Goal: Task Accomplishment & Management: Manage account settings

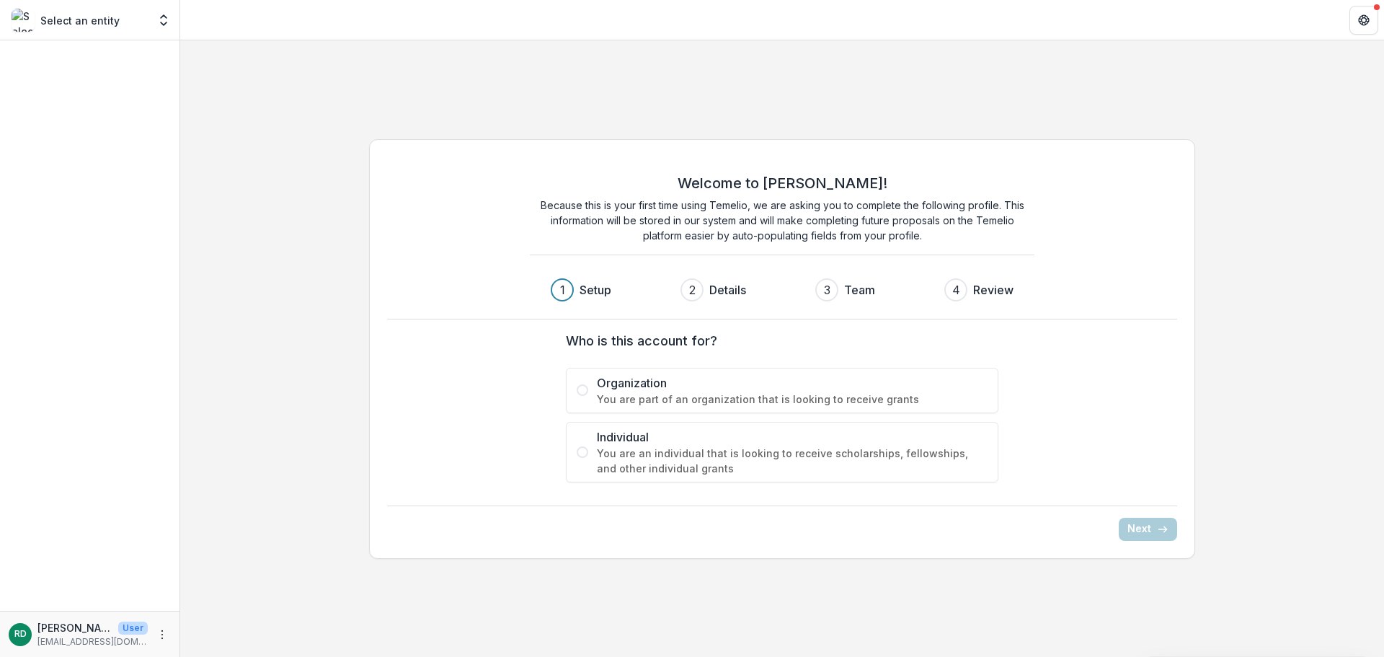
click at [642, 389] on span "Organization" at bounding box center [792, 382] width 391 height 17
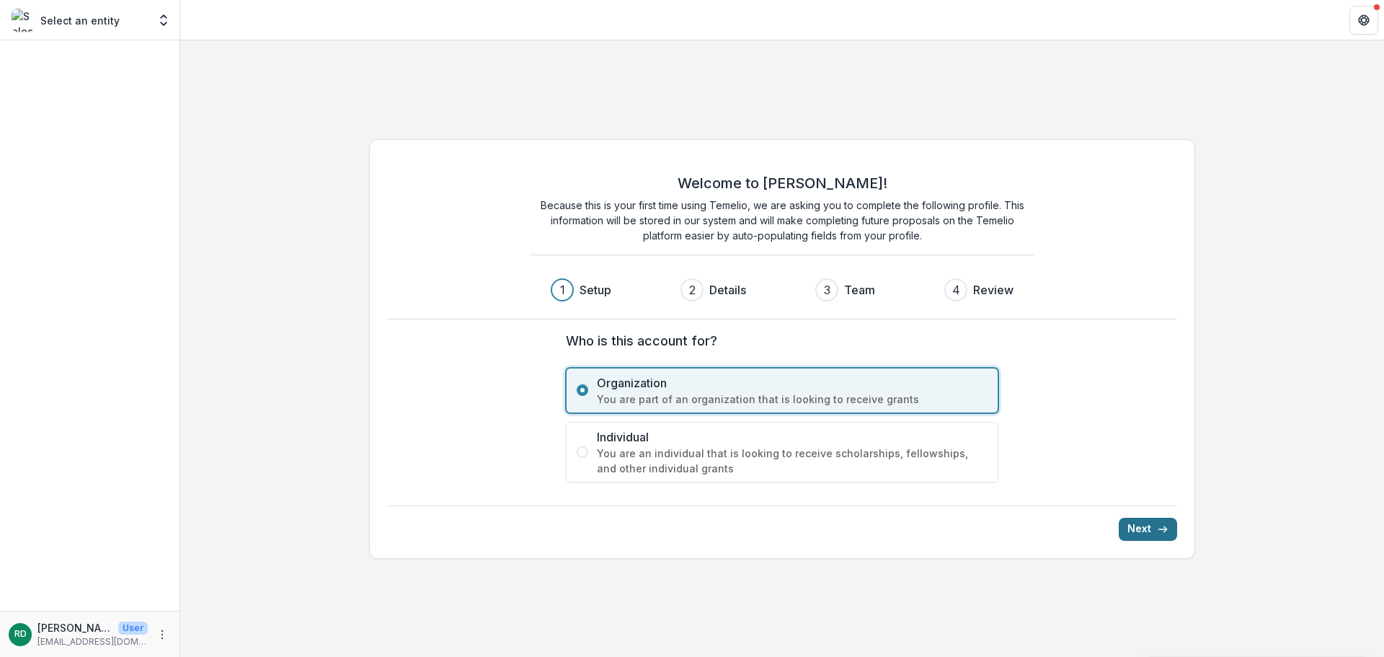
click at [1133, 532] on button "Next" at bounding box center [1148, 529] width 58 height 23
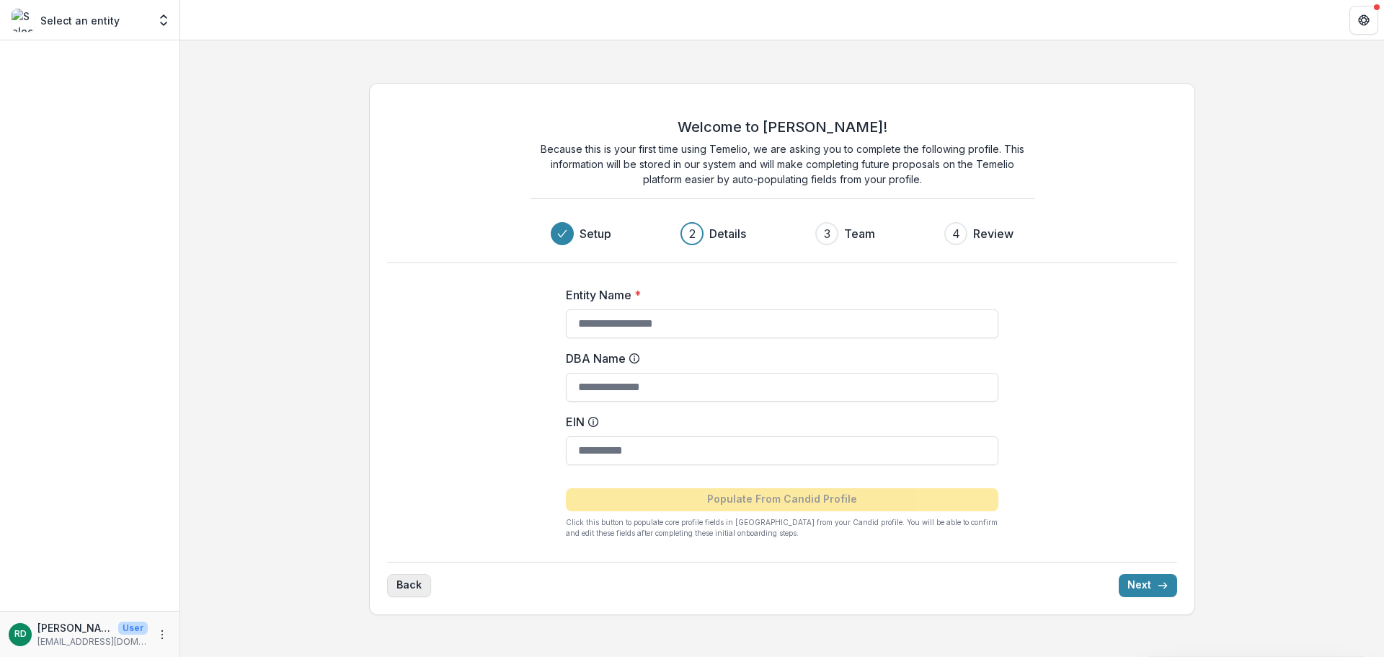
click at [404, 583] on button "Back" at bounding box center [409, 585] width 44 height 23
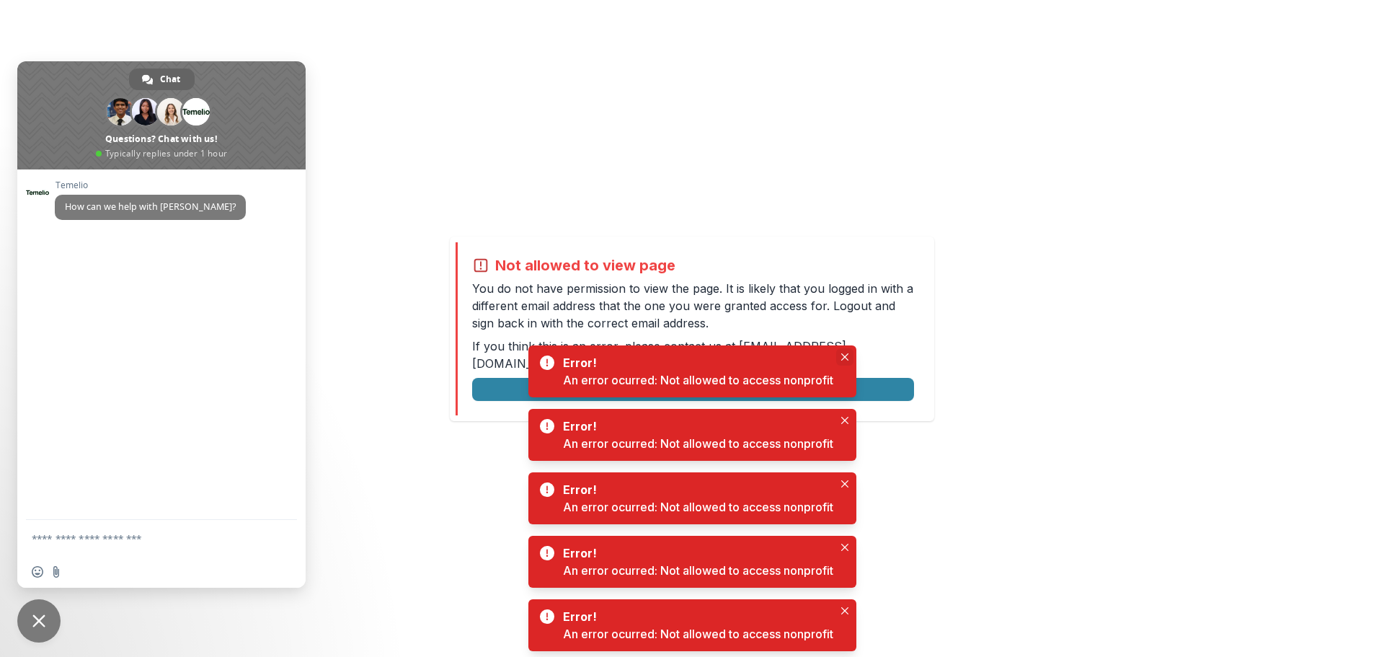
click at [846, 358] on icon "Close" at bounding box center [844, 356] width 7 height 7
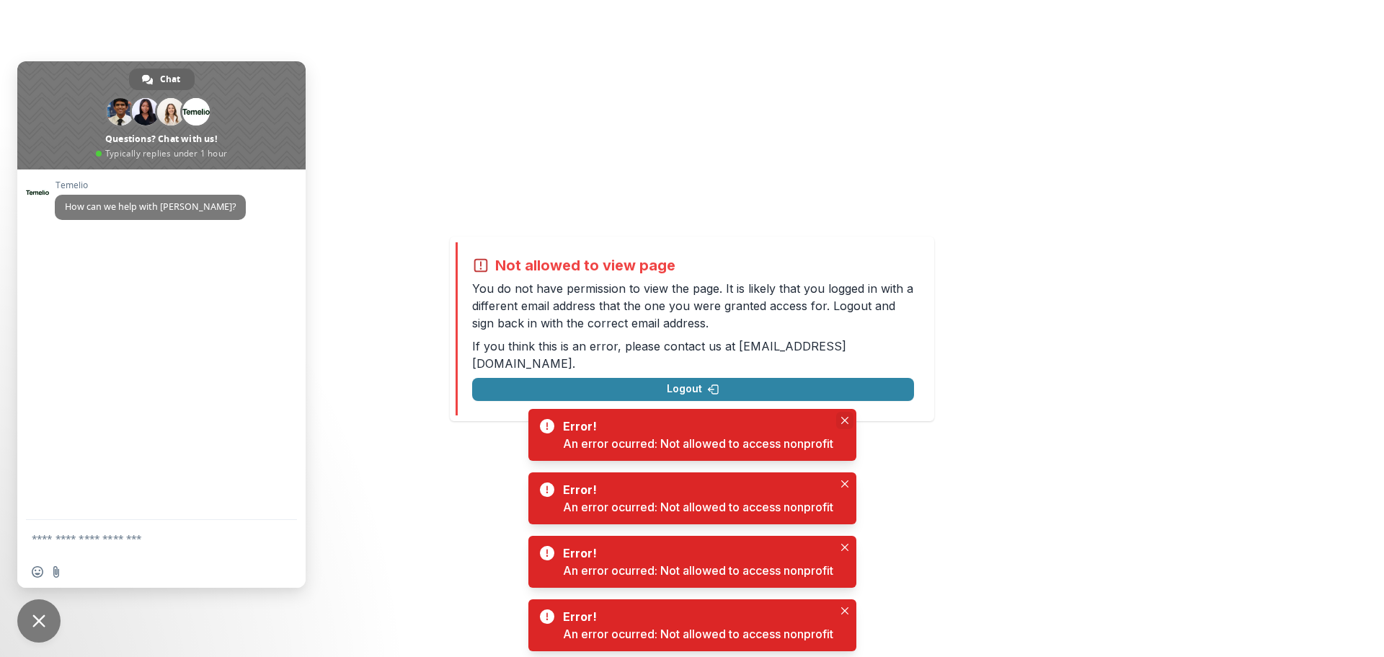
click at [846, 420] on icon "Close" at bounding box center [844, 420] width 7 height 7
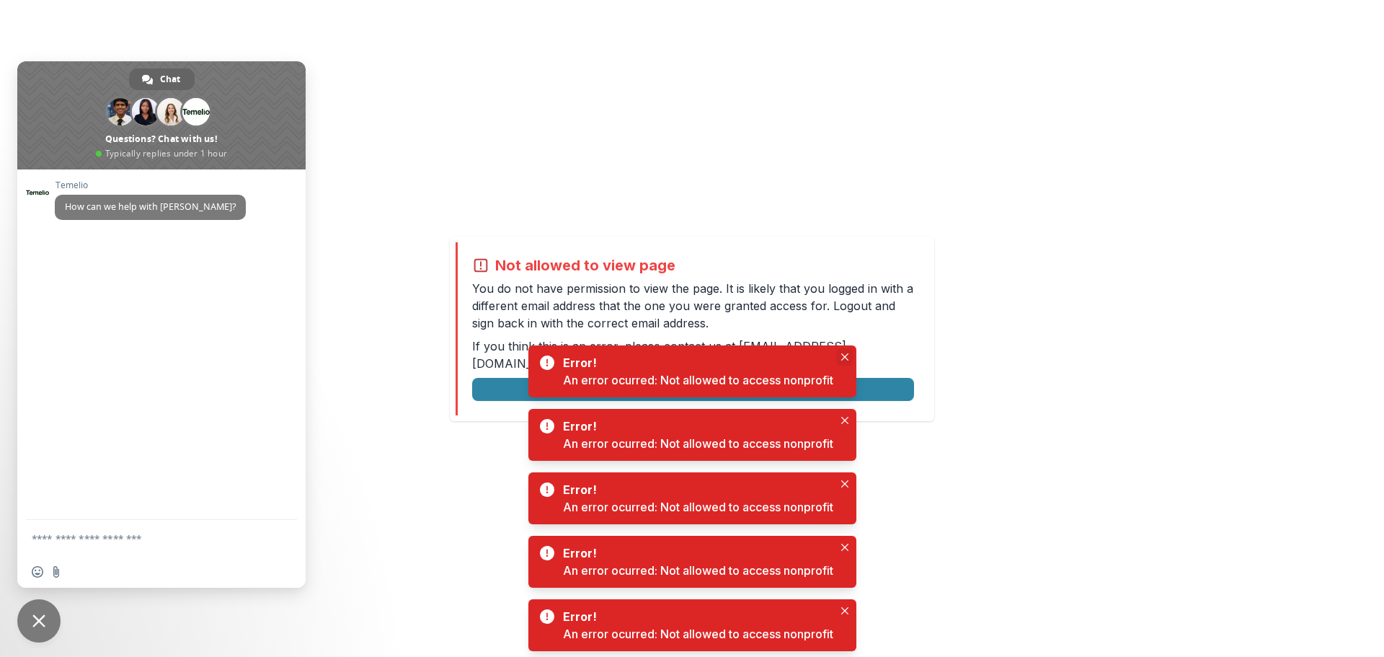
click at [844, 355] on icon "Close" at bounding box center [844, 356] width 7 height 7
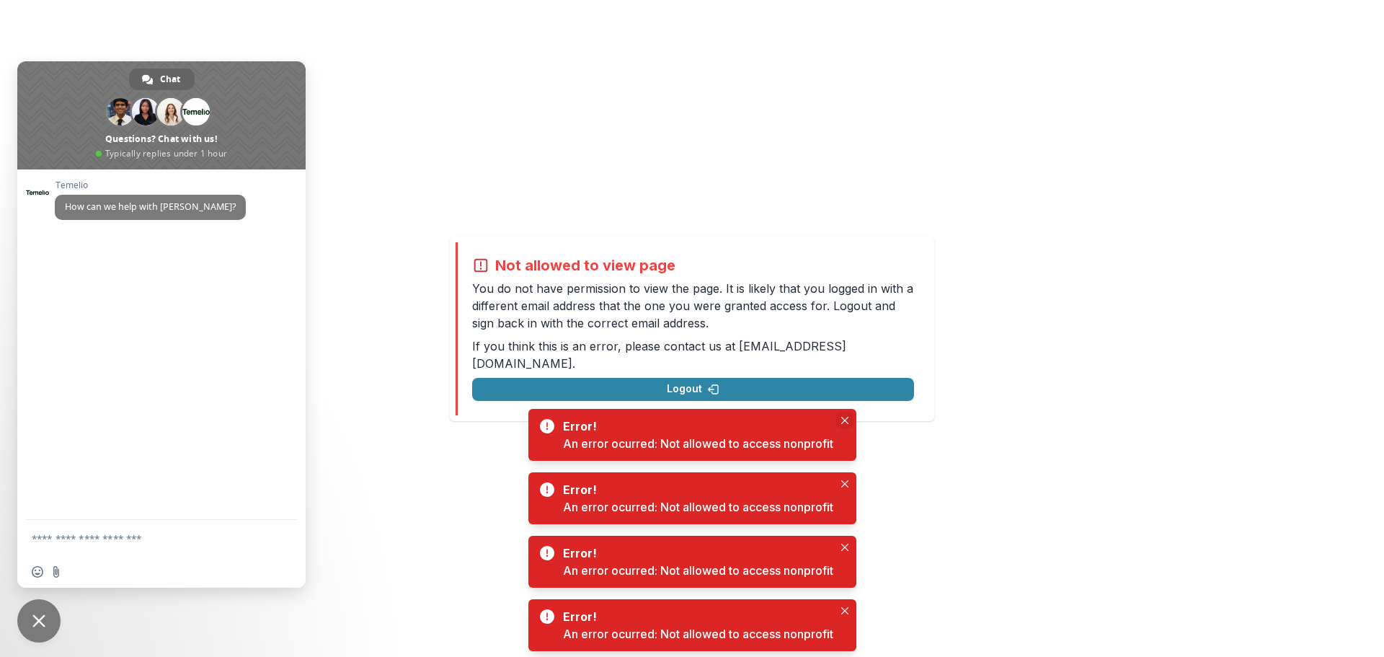
click at [847, 418] on icon "Close" at bounding box center [844, 420] width 7 height 7
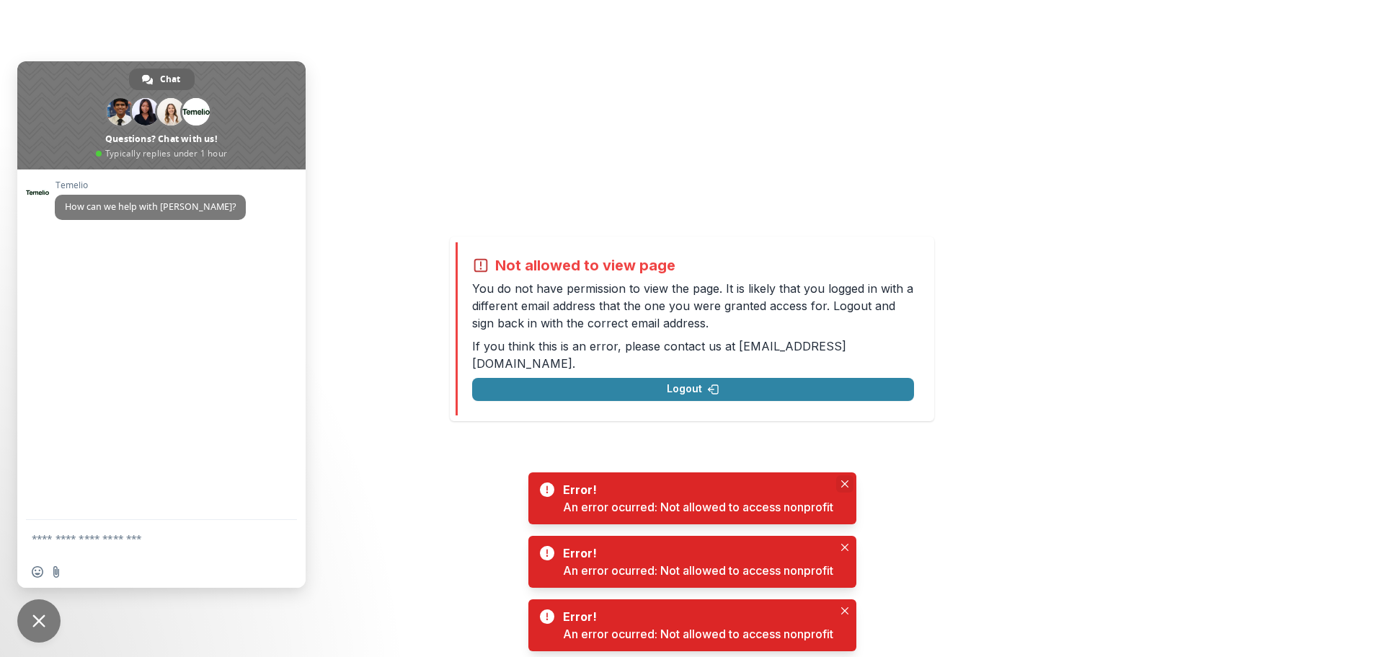
click at [846, 480] on icon "Close" at bounding box center [844, 483] width 7 height 7
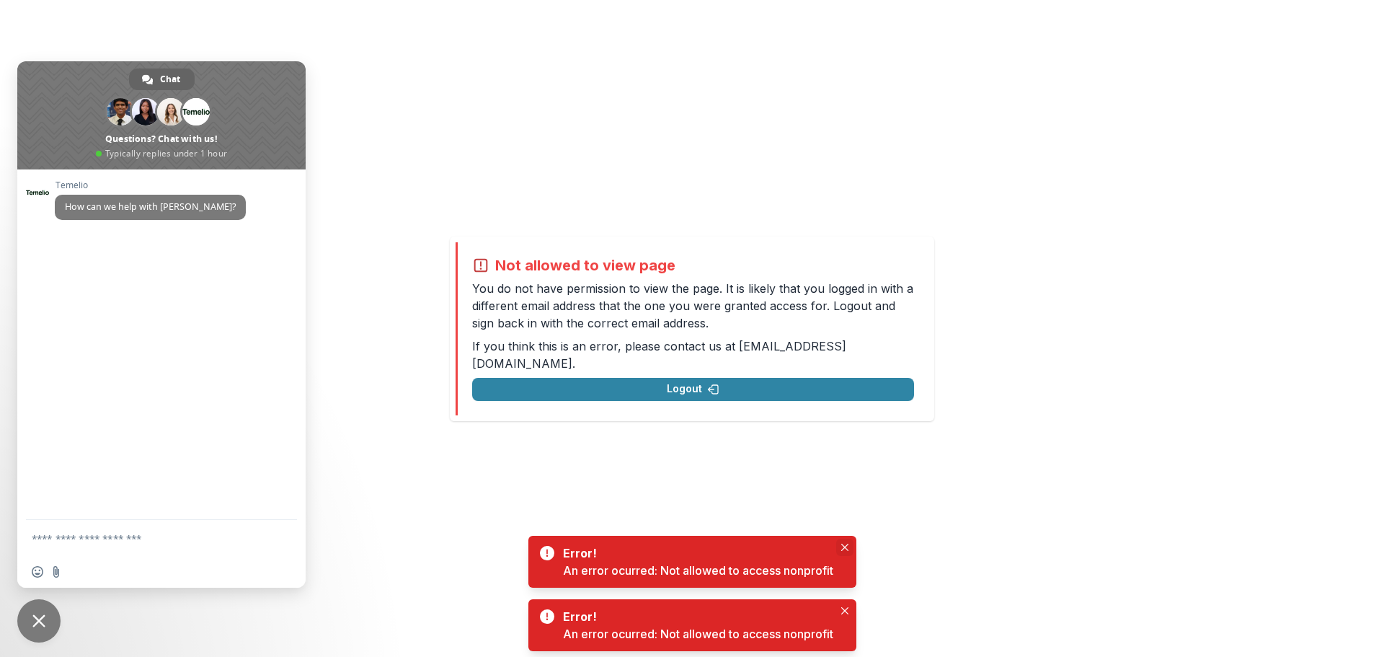
click at [845, 543] on button "Close" at bounding box center [844, 547] width 17 height 17
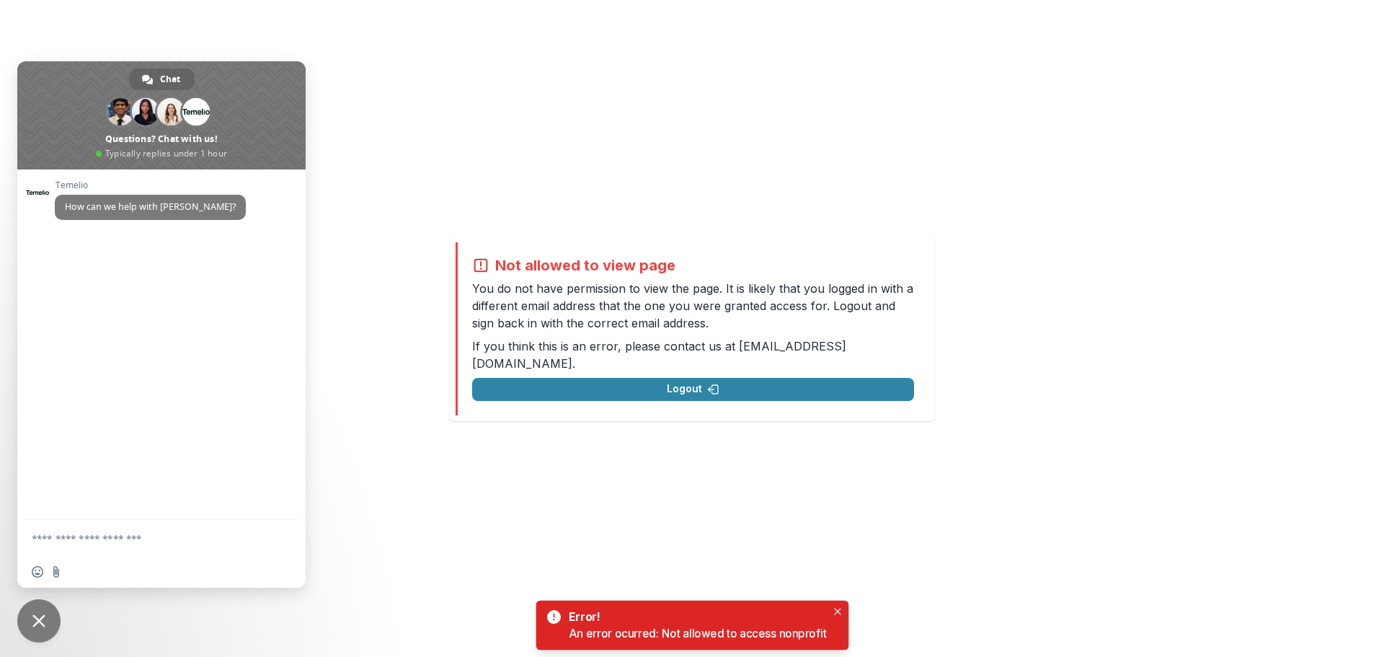
click at [846, 608] on div "Not allowed to view page You do not have permission to view the page. It is lik…" at bounding box center [692, 328] width 1384 height 657
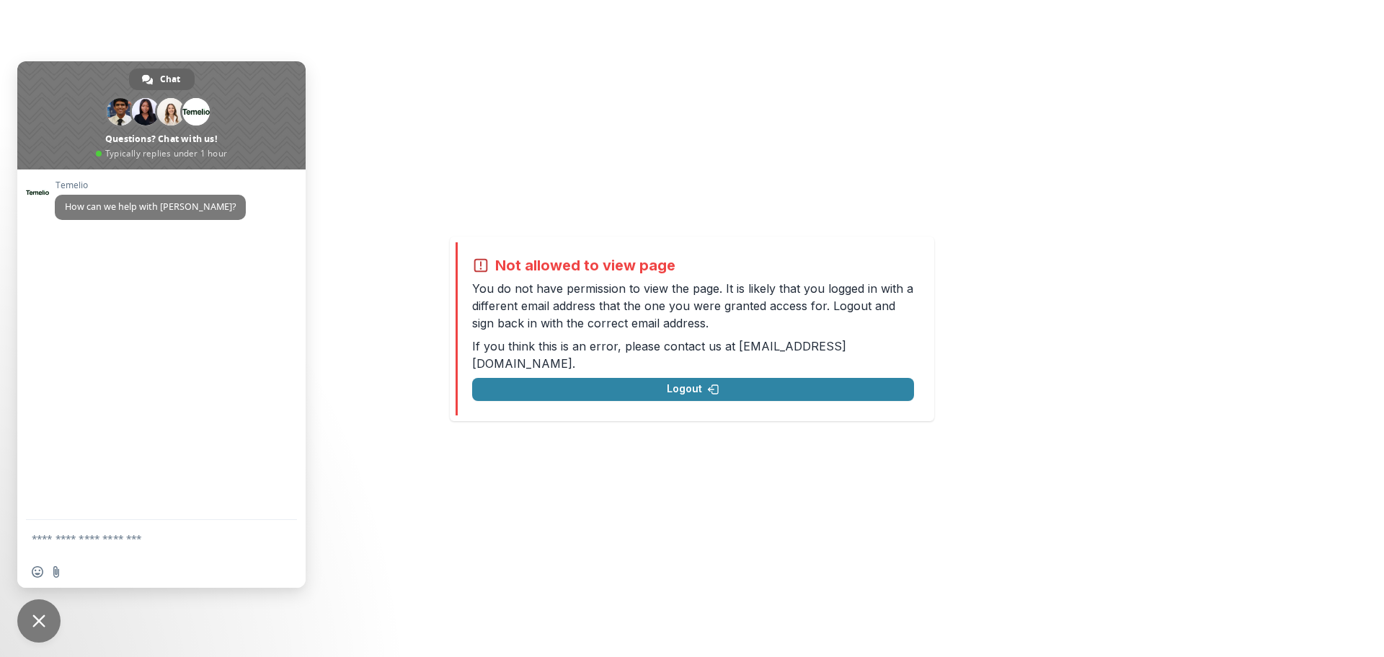
click at [102, 80] on span at bounding box center [161, 115] width 288 height 108
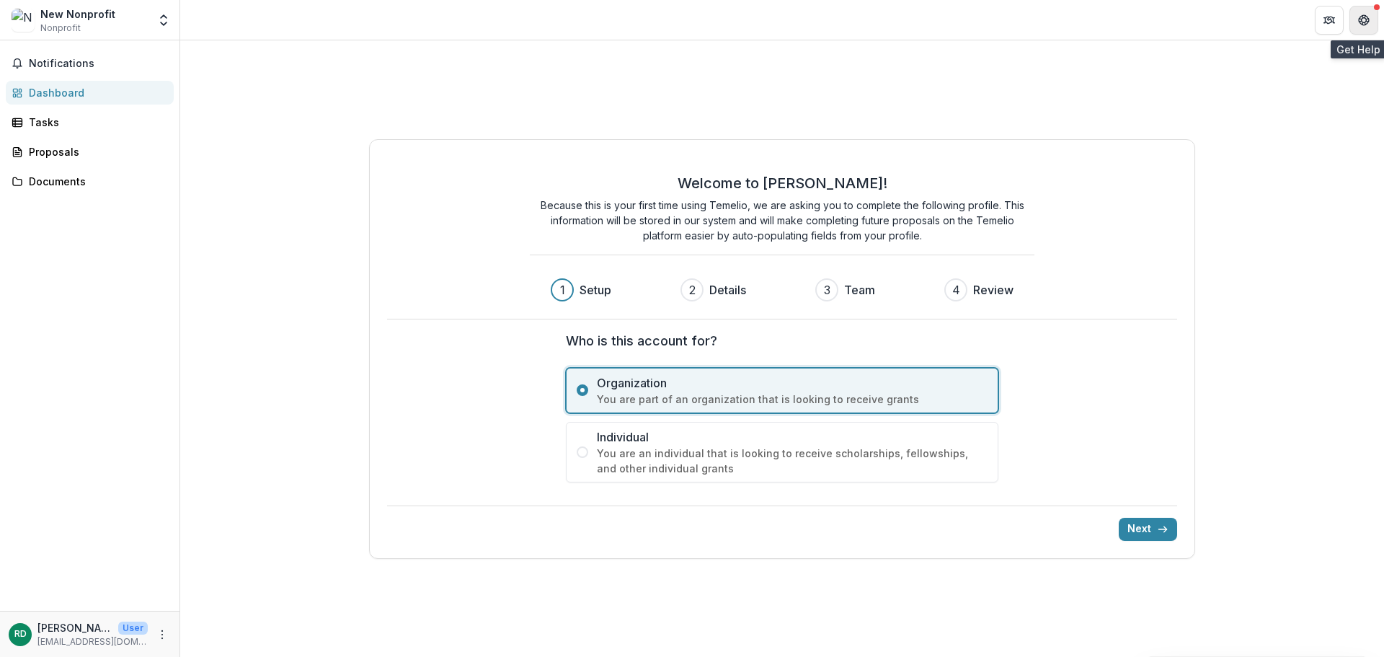
click at [1360, 25] on icon "Get Help" at bounding box center [1364, 20] width 12 height 12
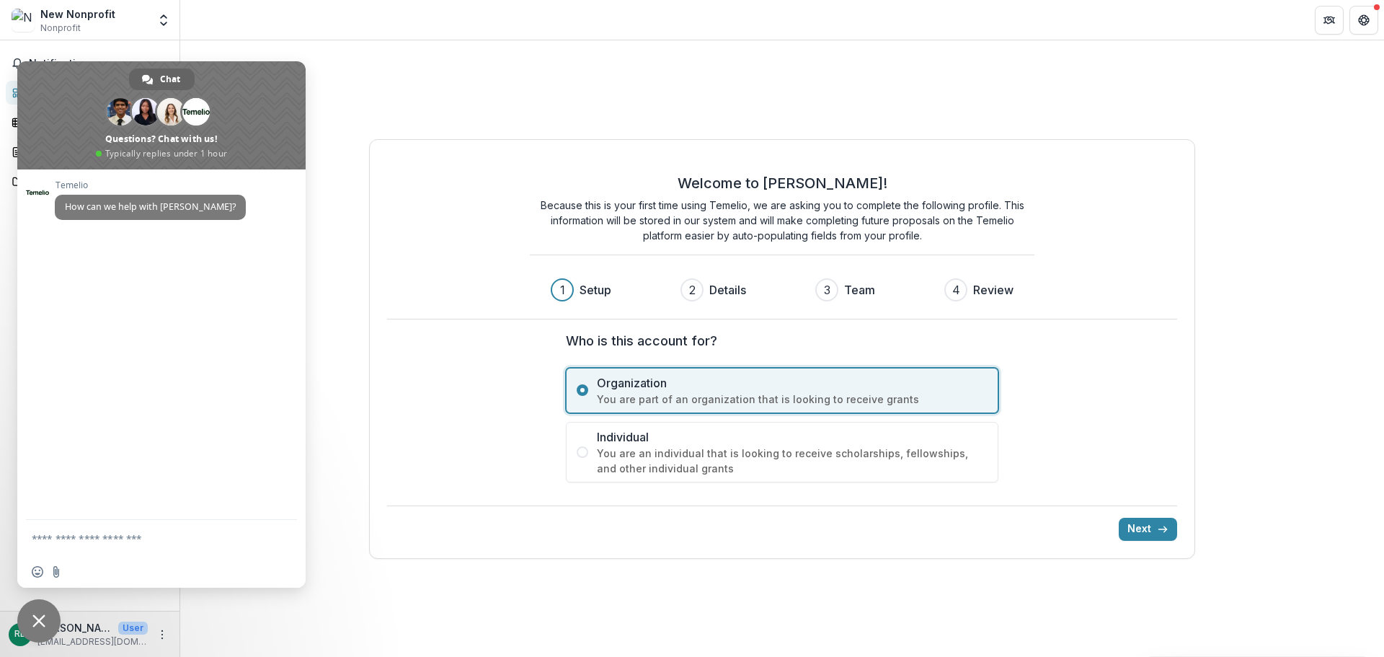
click at [798, 86] on div "Welcome to [PERSON_NAME]! Because this is your first time using Temelio, we are…" at bounding box center [782, 348] width 1204 height 616
click at [419, 53] on div "Welcome to [PERSON_NAME]! Because this is your first time using Temelio, we are…" at bounding box center [782, 348] width 1204 height 616
click at [325, 607] on div "Welcome to Temelio! Because this is your first time using Temelio, we are askin…" at bounding box center [782, 348] width 1204 height 616
click at [81, 638] on p "reginad@discoverymap.com" at bounding box center [92, 641] width 110 height 13
click at [19, 641] on span "RD" at bounding box center [20, 634] width 23 height 23
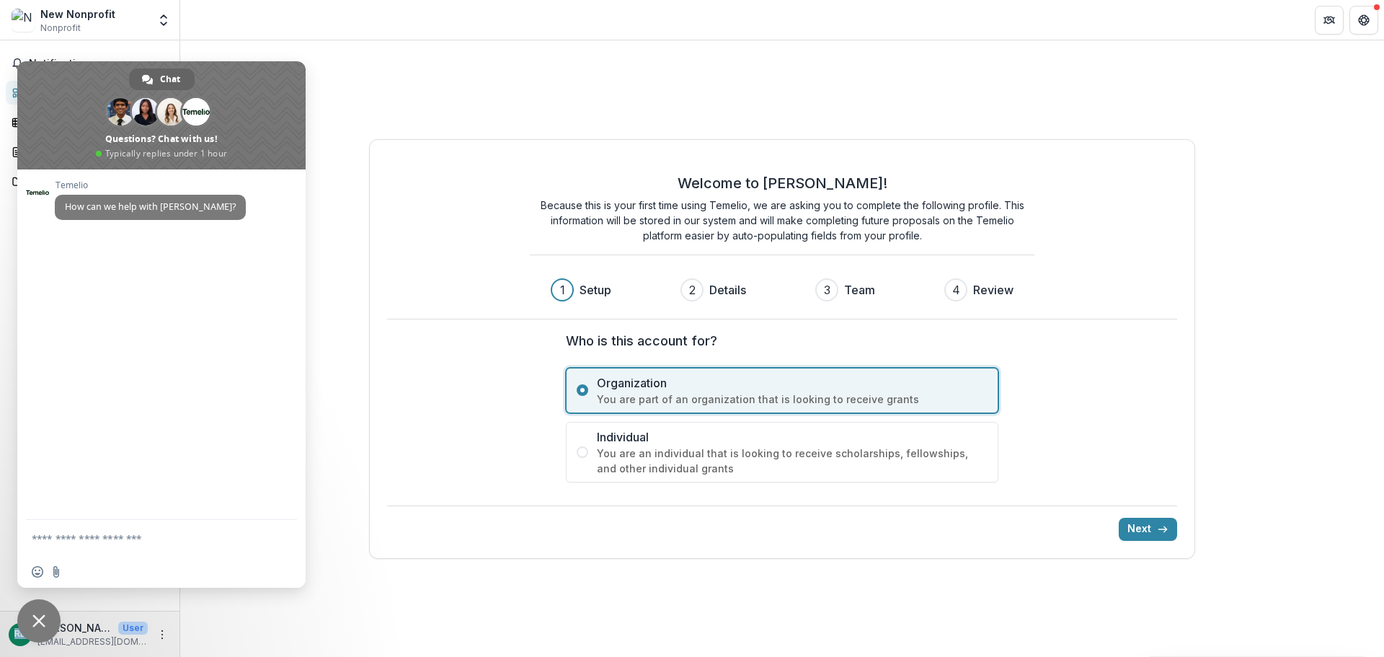
click at [20, 641] on span "RD" at bounding box center [20, 634] width 23 height 23
click at [22, 639] on span "RD" at bounding box center [20, 634] width 23 height 23
click at [161, 633] on icon "More" at bounding box center [162, 635] width 12 height 12
click at [236, 634] on button "Logout" at bounding box center [257, 628] width 154 height 24
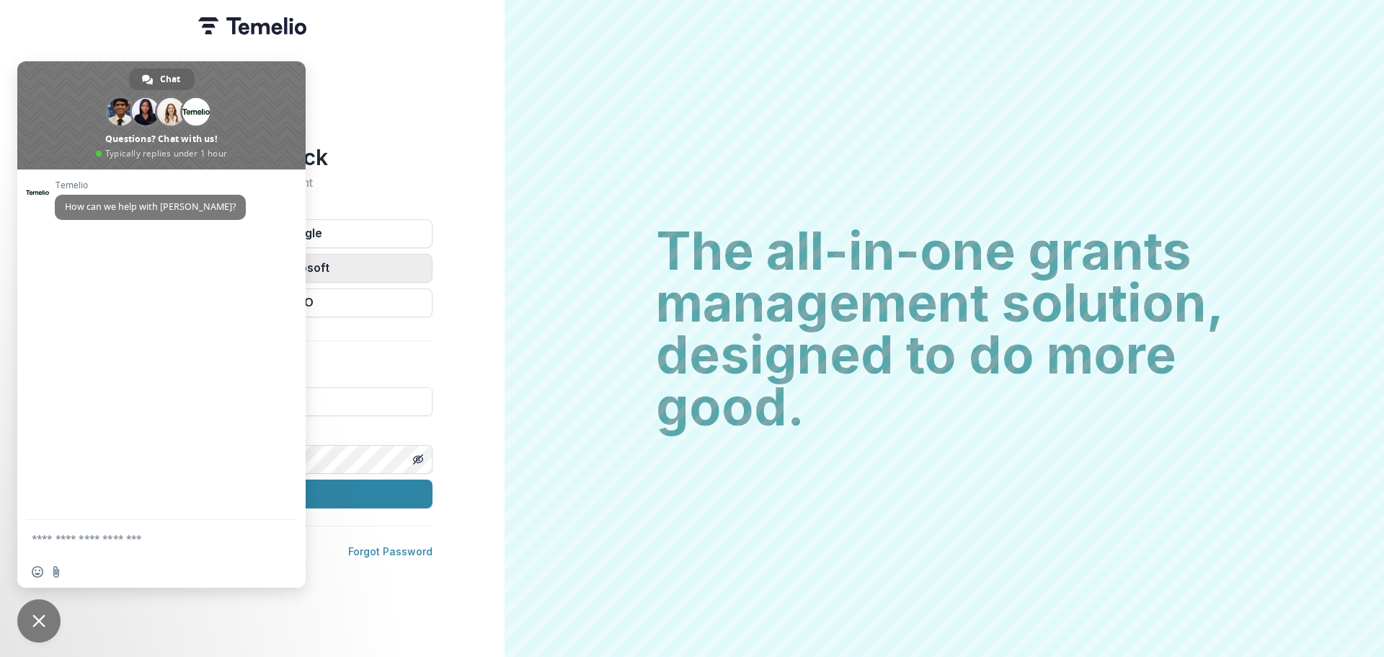
click at [314, 260] on button "Continue with Microsoft" at bounding box center [252, 268] width 360 height 29
click at [452, 98] on div "Welcome back Sign into your account Continue with Google Continue with Microsof…" at bounding box center [252, 328] width 505 height 657
click at [306, 593] on div "Welcome back Sign into your account Continue with Google Continue with Microsof…" at bounding box center [252, 328] width 505 height 657
click at [381, 97] on div "Welcome back Sign into your account Continue with Google Continue with Microsof…" at bounding box center [252, 328] width 505 height 657
click at [43, 620] on span "Close chat" at bounding box center [38, 620] width 13 height 13
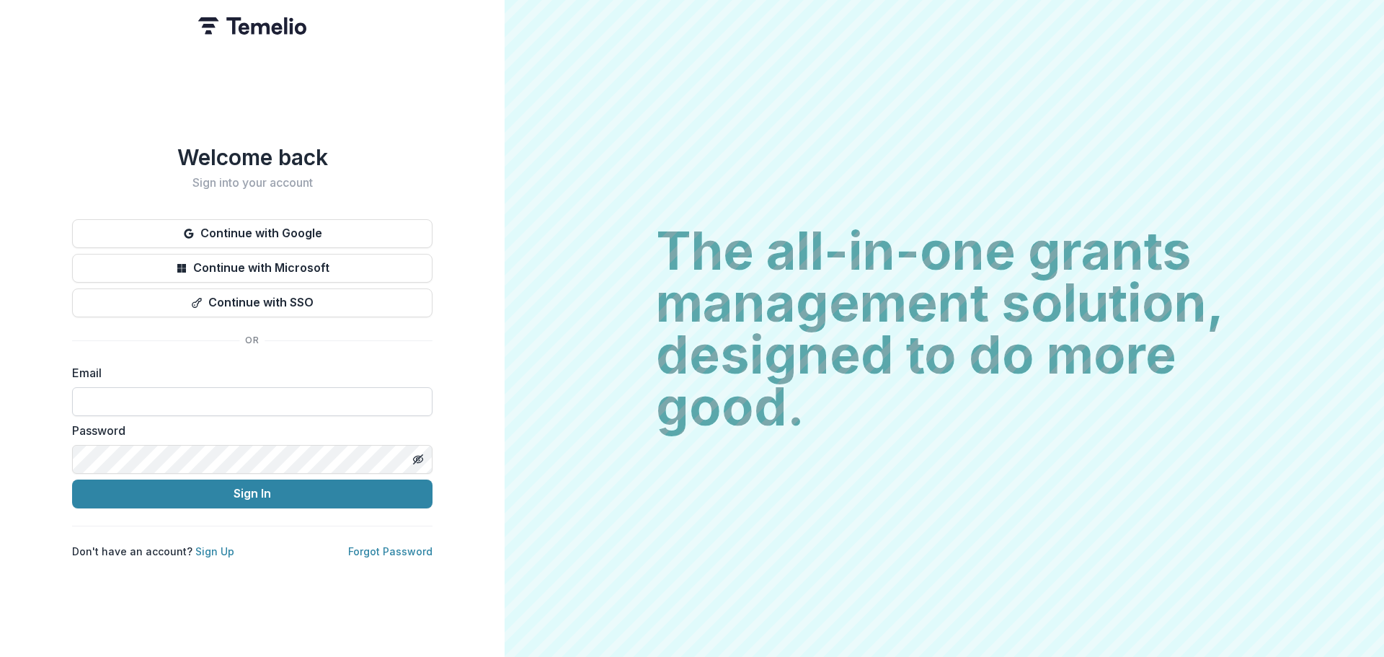
click at [131, 388] on input at bounding box center [252, 401] width 360 height 29
type input "**********"
click at [72, 479] on button "Sign In" at bounding box center [252, 493] width 360 height 29
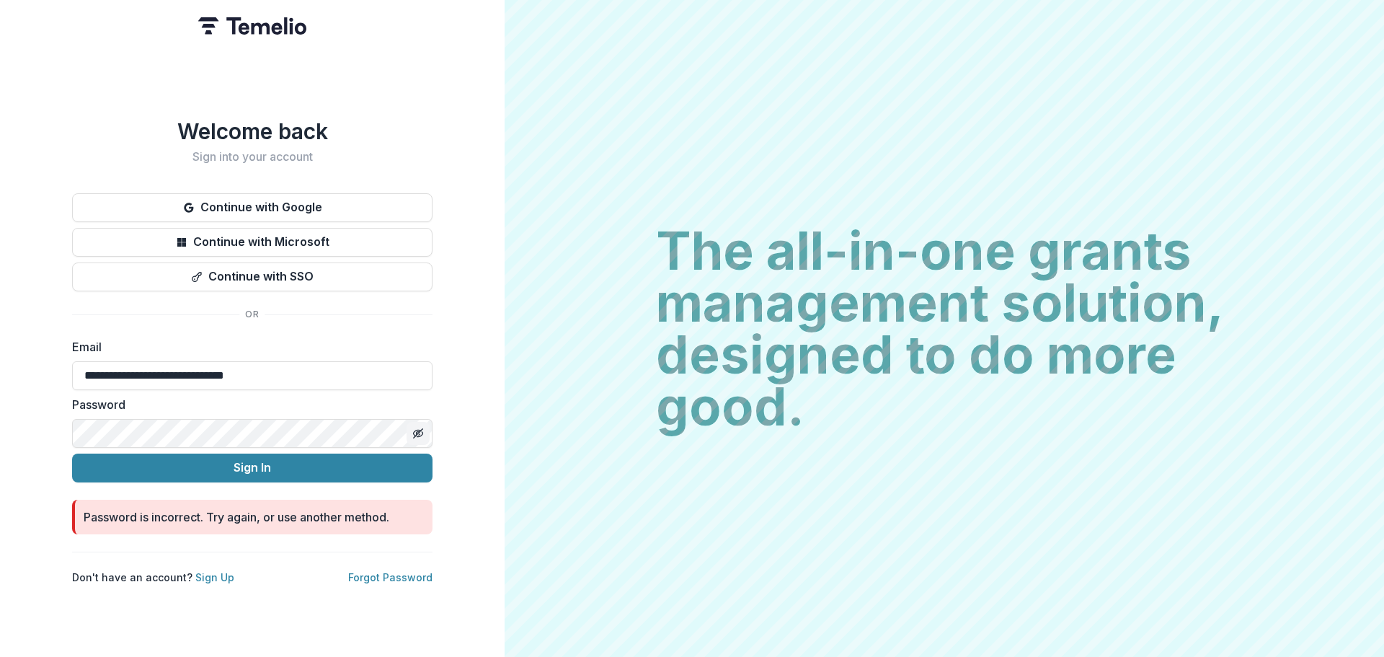
click at [420, 428] on icon "Toggle password visibility" at bounding box center [418, 434] width 12 height 12
click at [72, 453] on button "Sign In" at bounding box center [252, 467] width 360 height 29
click at [384, 468] on button "Sign In" at bounding box center [252, 467] width 360 height 29
click at [464, 412] on div "**********" at bounding box center [252, 328] width 505 height 657
click at [355, 463] on button "Sign In" at bounding box center [252, 467] width 360 height 29
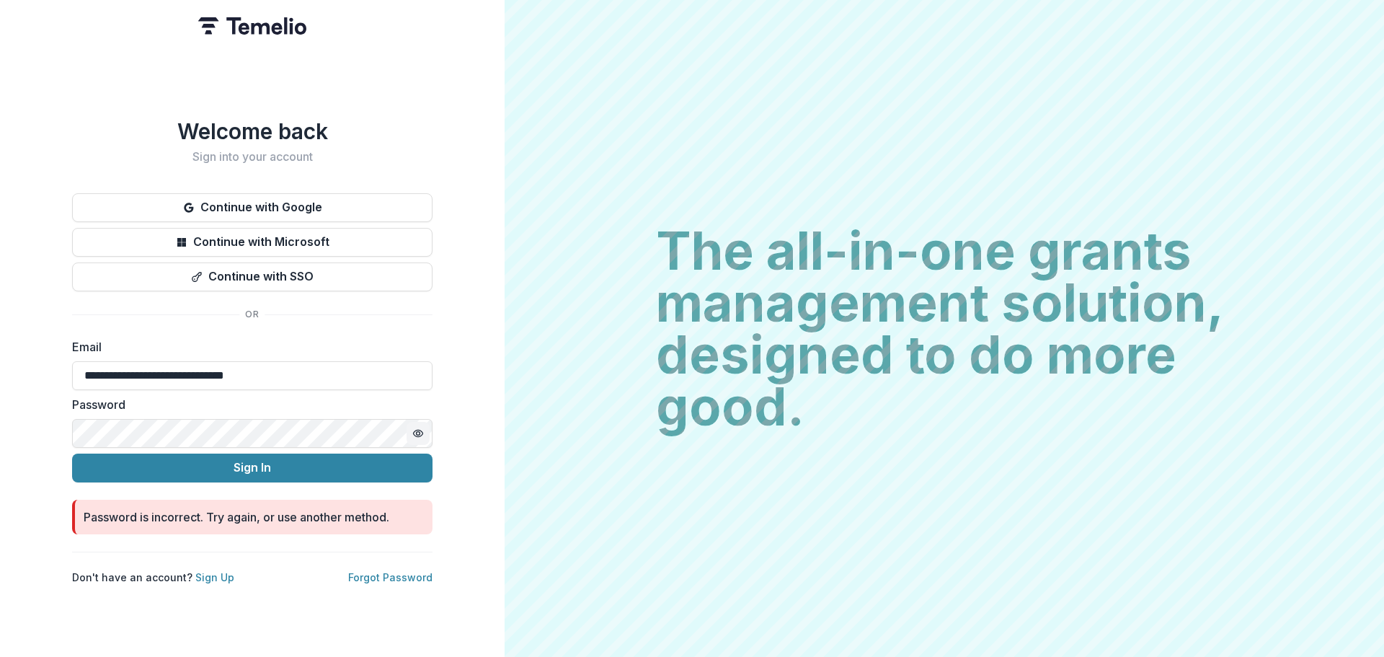
click at [72, 453] on button "Sign In" at bounding box center [252, 467] width 360 height 29
